Goal: Information Seeking & Learning: Find specific fact

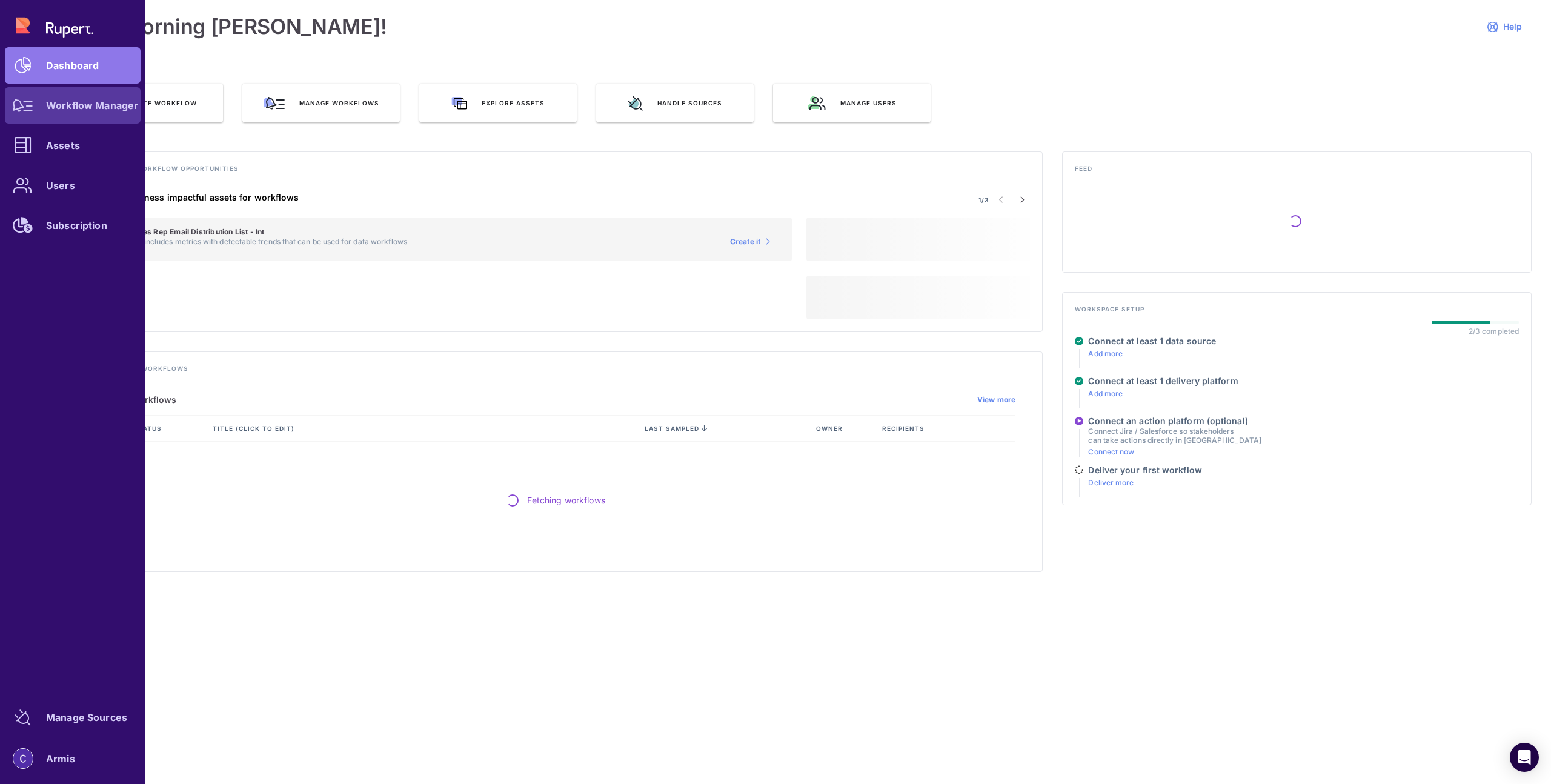
click at [54, 107] on div "Workflow Manager" at bounding box center [92, 106] width 92 height 8
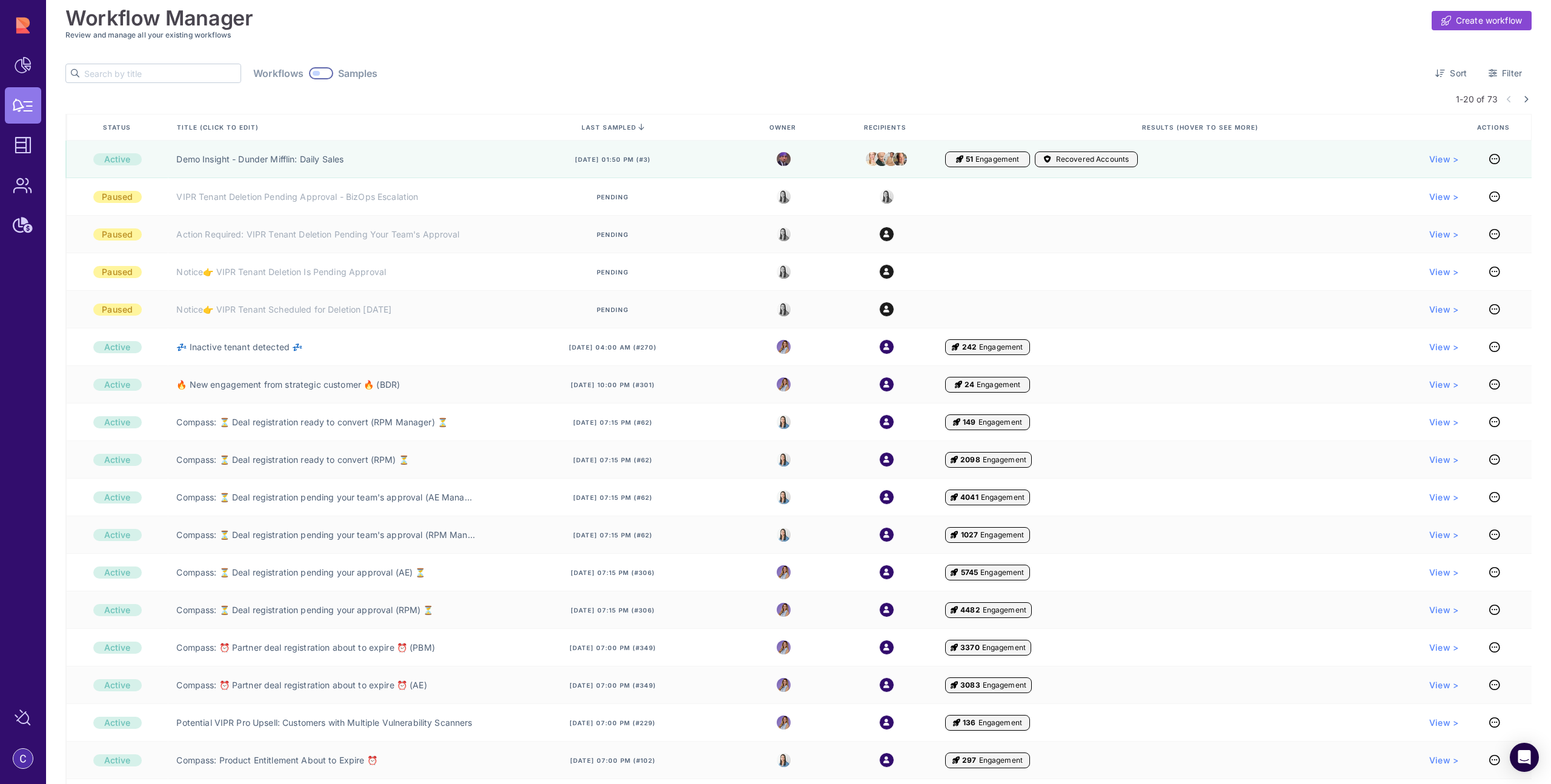
click at [127, 71] on input "text" at bounding box center [162, 73] width 156 height 18
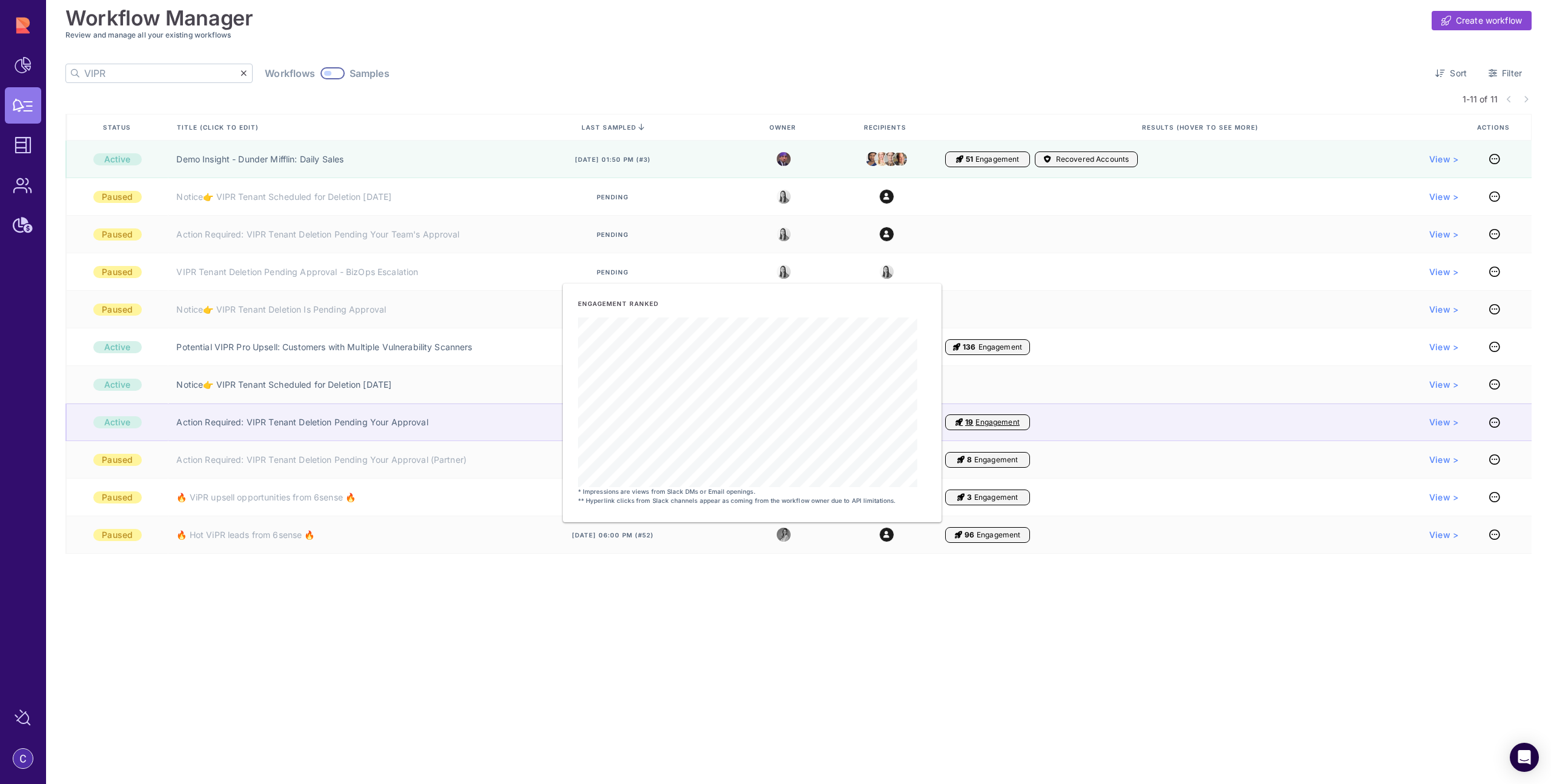
click at [959, 424] on icon "Engagement" at bounding box center [959, 422] width 8 height 10
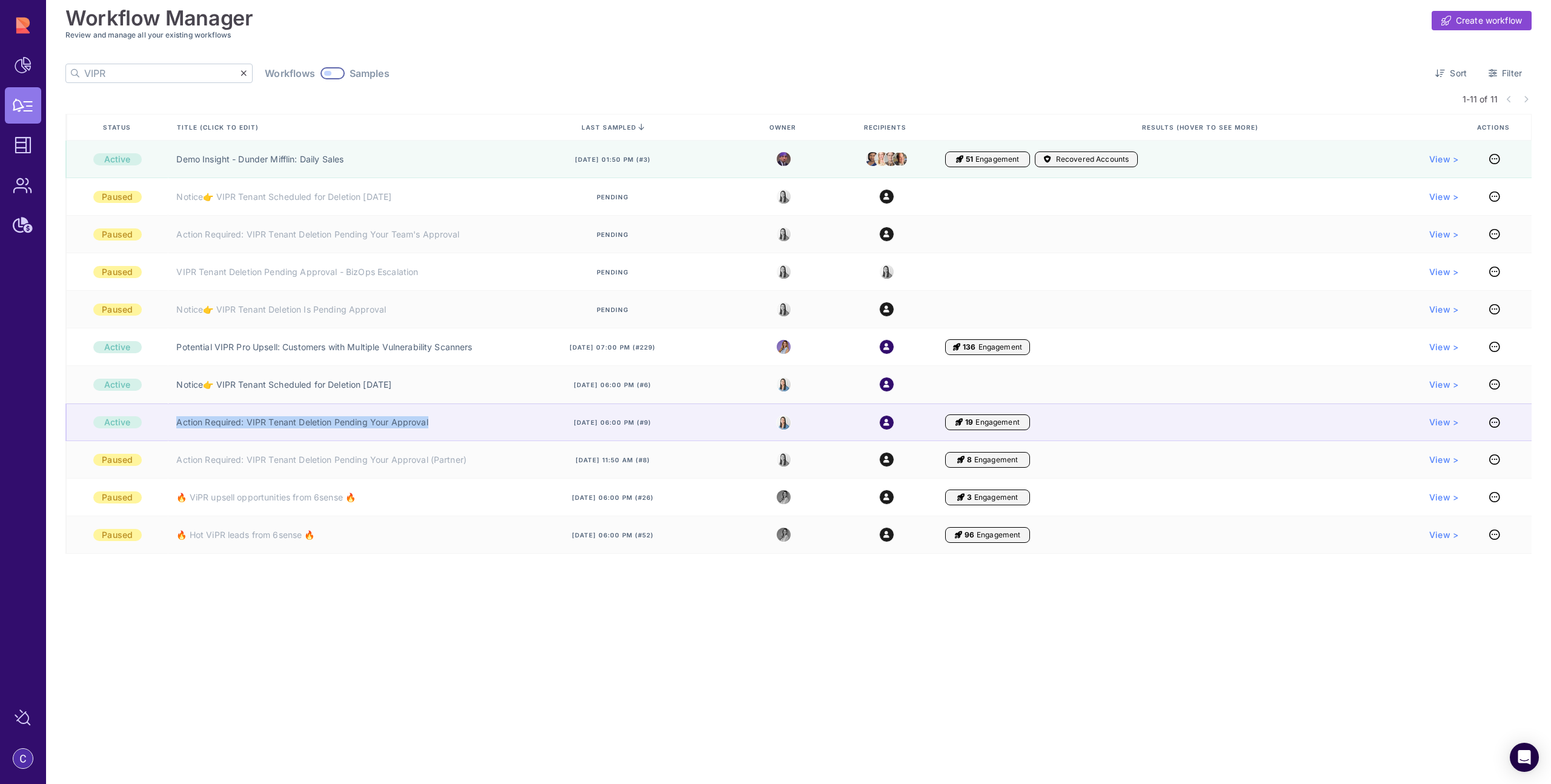
drag, startPoint x: 423, startPoint y: 426, endPoint x: 172, endPoint y: 420, distance: 251.1
click at [172, 420] on div "Action Required: VIPR Tenant Deletion Pending Your Approval" at bounding box center [329, 421] width 322 height 38
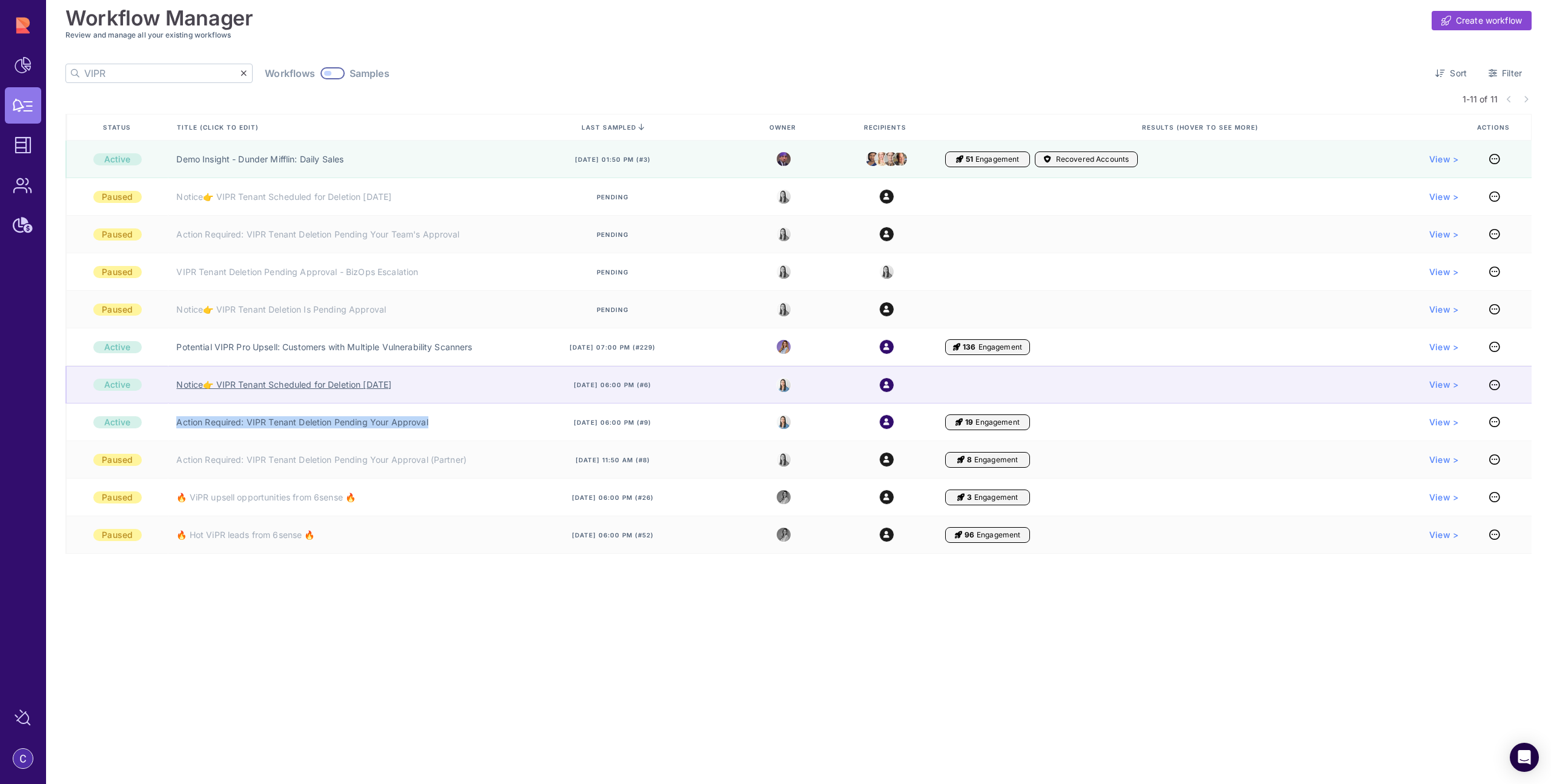
copy link "Action Required: VIPR Tenant Deletion Pending Your Approval"
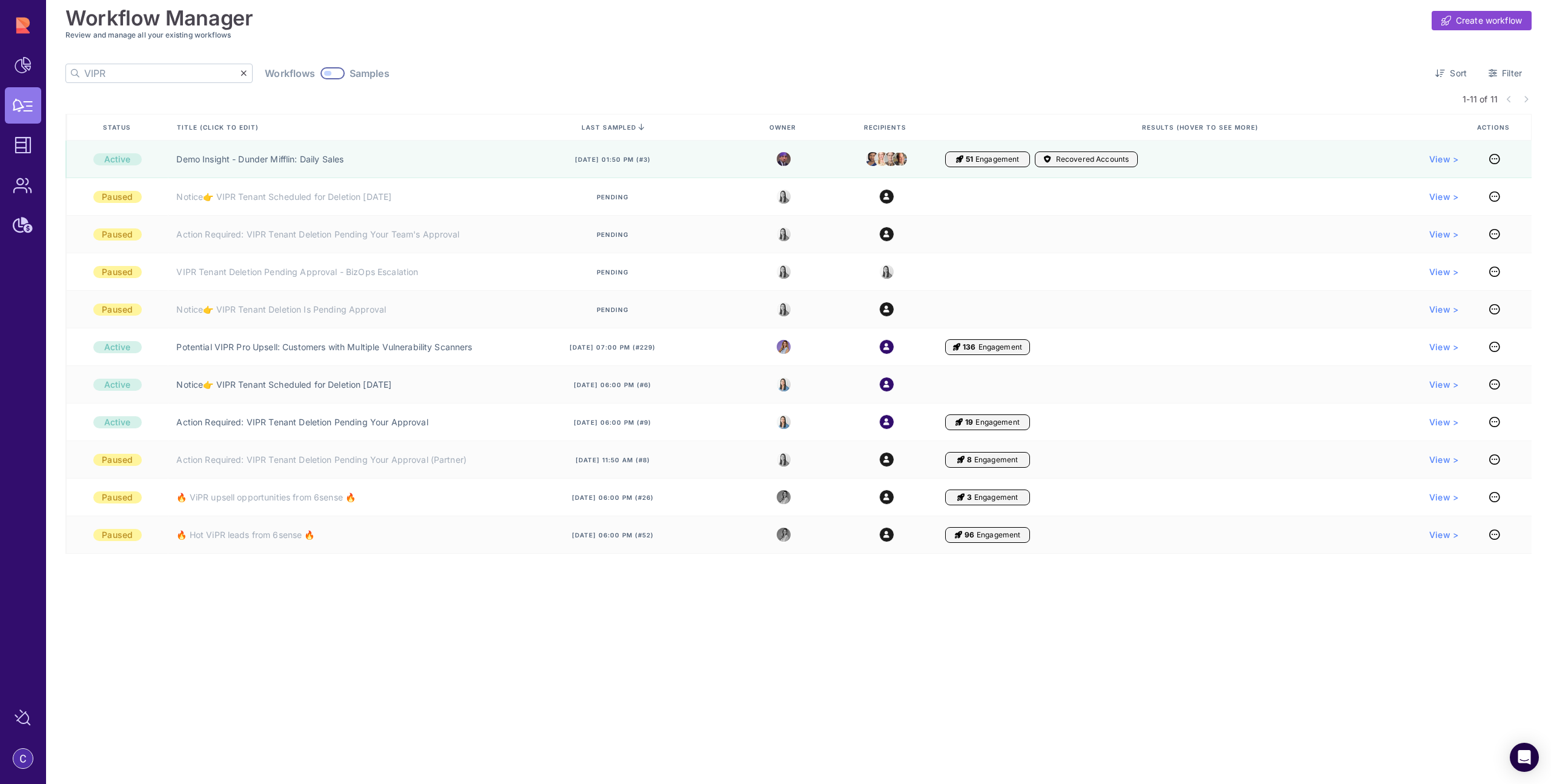
click at [152, 69] on input "VIPR" at bounding box center [162, 73] width 156 height 18
paste input "Action Required: VIPR Tenant Deletion Pending Your Approval"
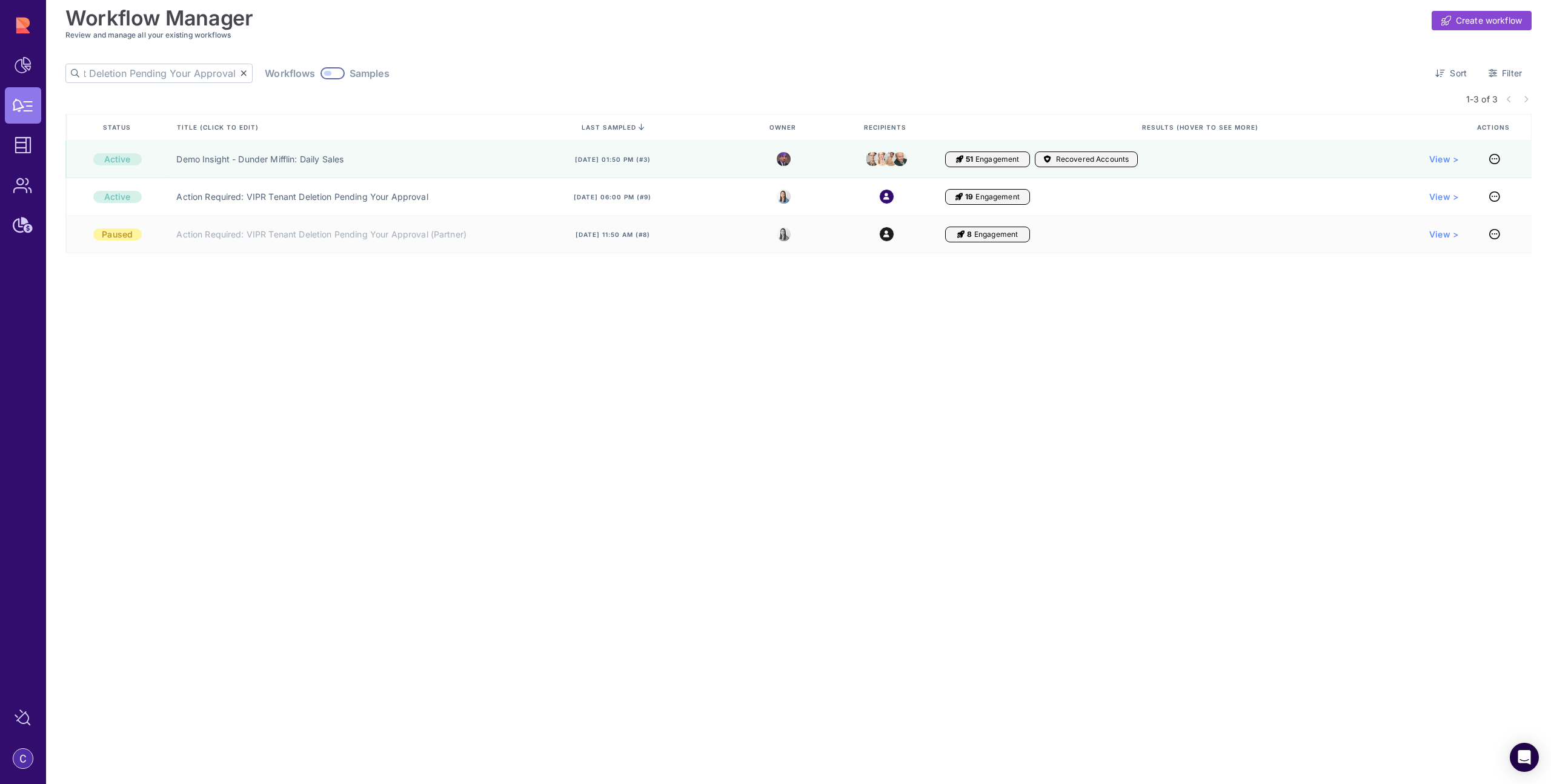
type input "Action Required: VIPR Tenant Deletion Pending Your Approval"
click at [320, 72] on div at bounding box center [332, 73] width 24 height 13
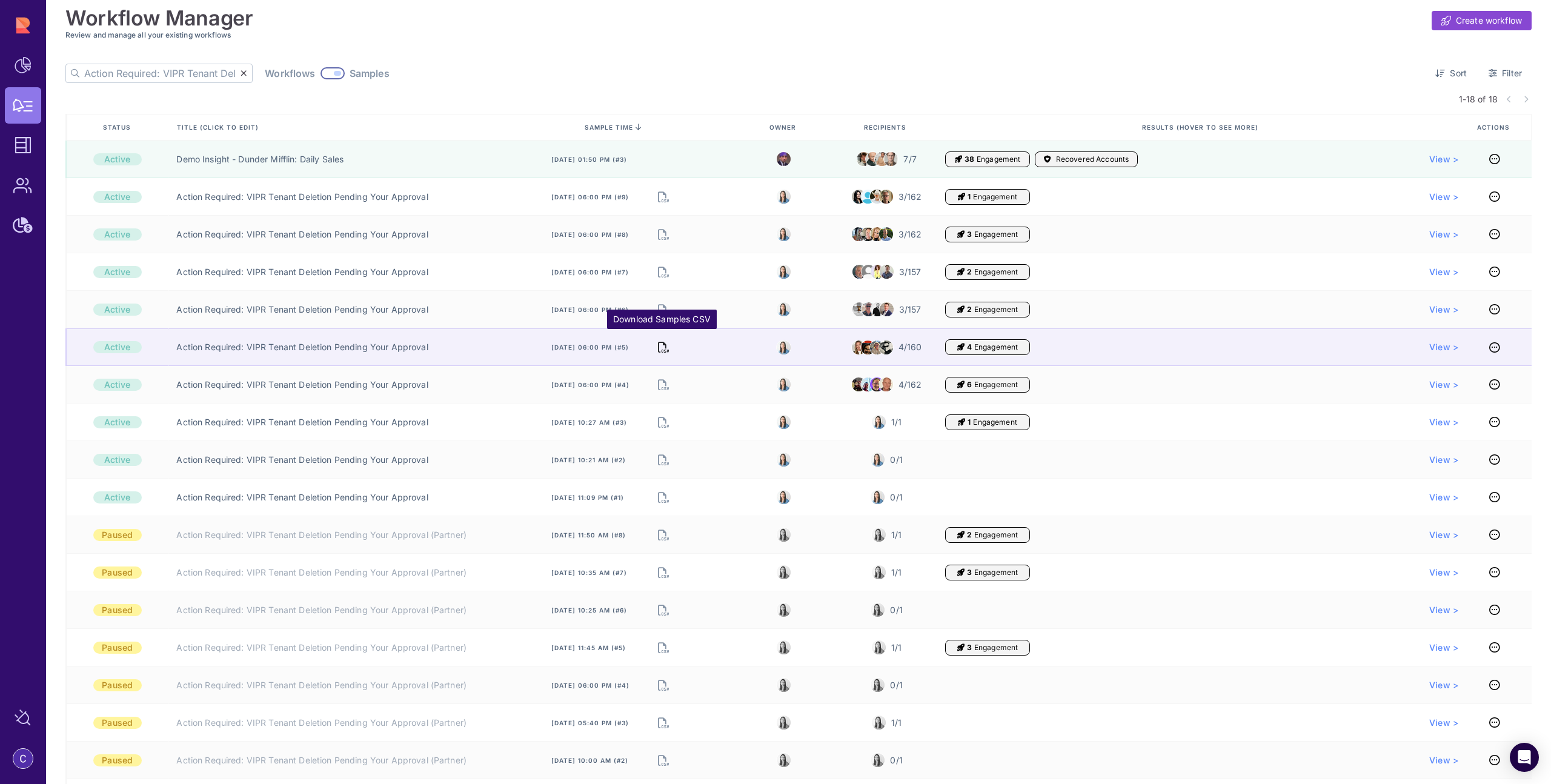
click at [664, 352] on icon "Download Samples CSV" at bounding box center [663, 347] width 11 height 17
click at [1447, 349] on span "View >" at bounding box center [1444, 347] width 29 height 13
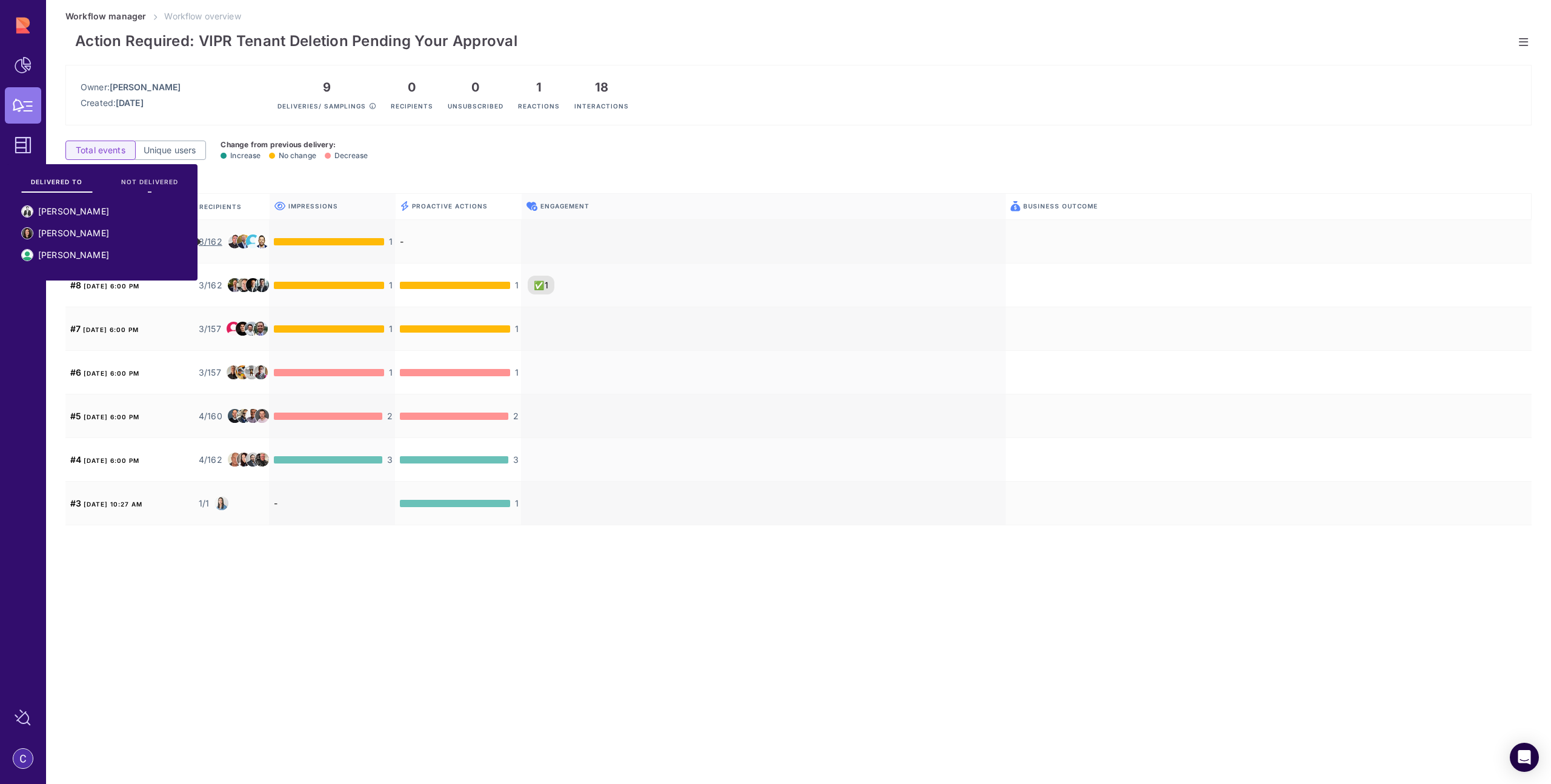
click at [142, 185] on span "NOT DELIVERED" at bounding box center [150, 181] width 57 height 9
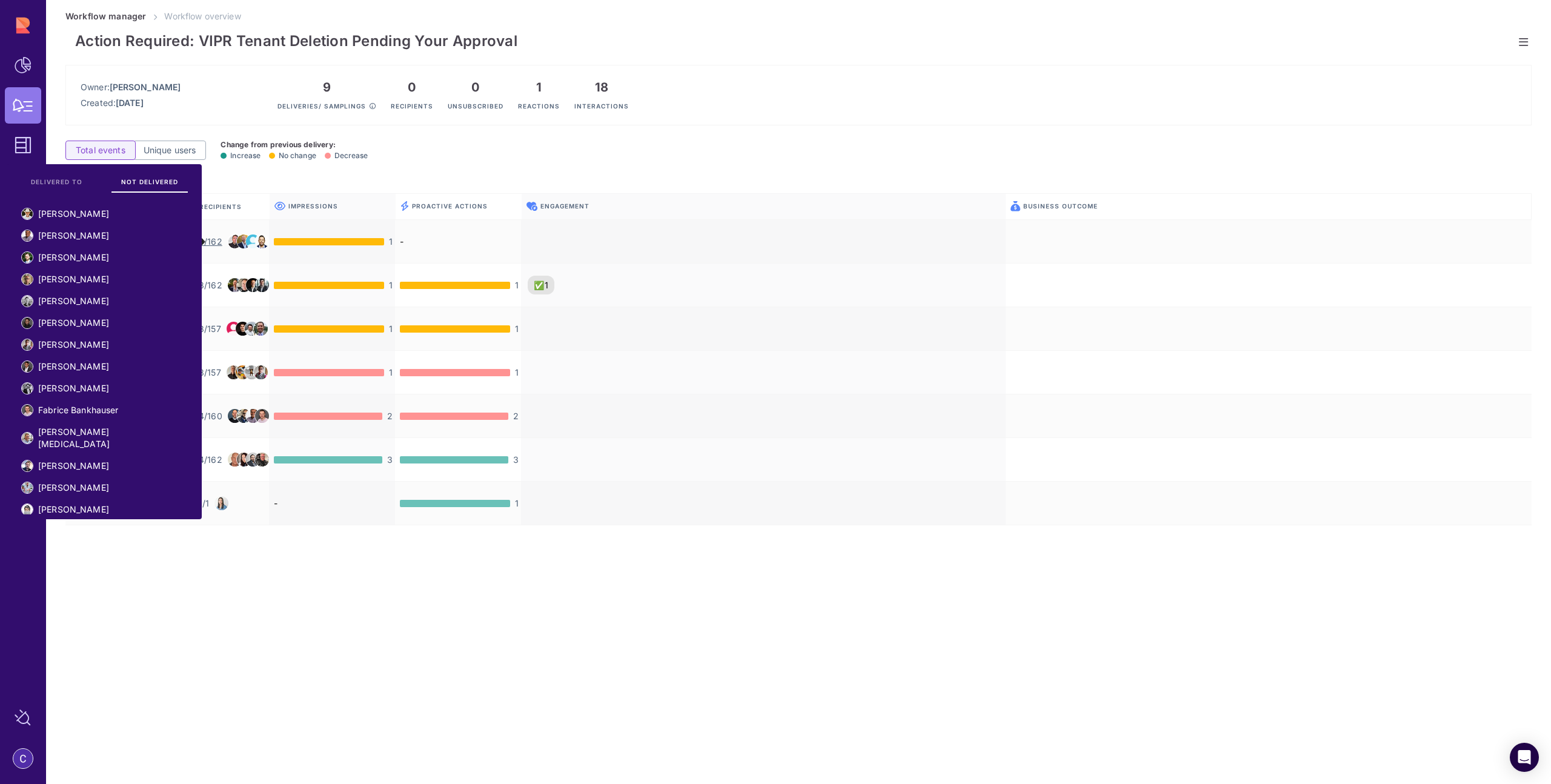
scroll to position [1896, 0]
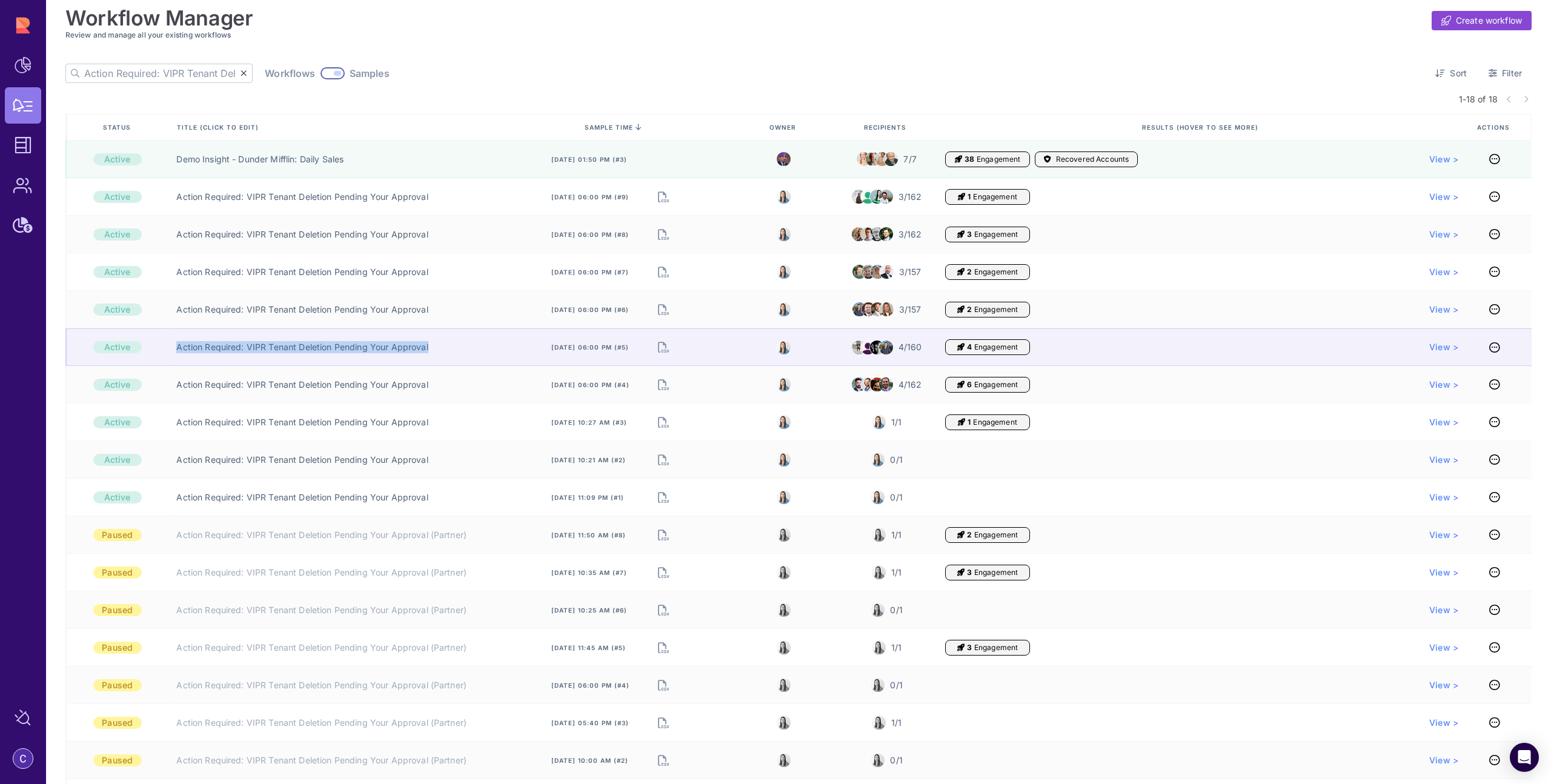
drag, startPoint x: 172, startPoint y: 345, endPoint x: 439, endPoint y: 348, distance: 267.0
click at [439, 348] on div "Action Required: VIPR Tenant Deletion Pending Your Approval" at bounding box center [329, 346] width 322 height 38
copy link "Action Required: VIPR Tenant Deletion Pending Your Approval"
